Goal: Register for event/course

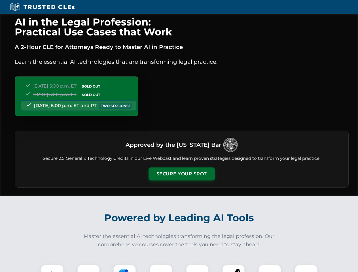
click at [181, 174] on button "Secure Your Spot" at bounding box center [181, 173] width 66 height 13
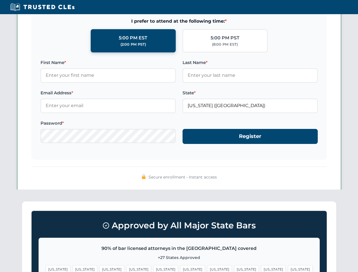
click at [207, 268] on span "[US_STATE]" at bounding box center [219, 269] width 25 height 8
click at [261, 268] on span "[US_STATE]" at bounding box center [273, 269] width 25 height 8
